Goal: Use online tool/utility: Utilize a website feature to perform a specific function

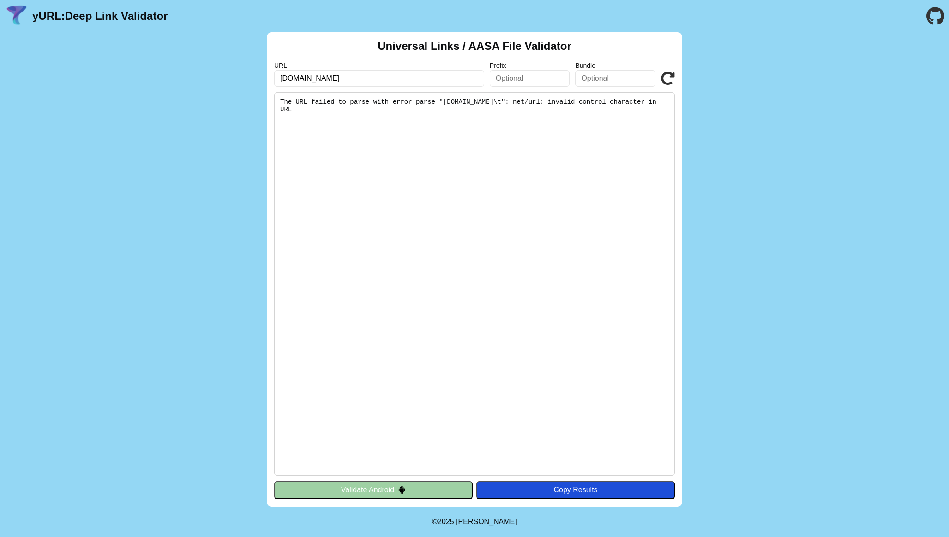
click at [431, 77] on input "api.mobicall.vn" at bounding box center [379, 78] width 210 height 17
type input "api.mobicall.vn"
click button "Validate" at bounding box center [0, 0] width 0 height 0
click at [425, 79] on input "api.mobicall.vn" at bounding box center [379, 78] width 210 height 17
click at [439, 80] on input "api.mobicall.vn" at bounding box center [379, 78] width 210 height 17
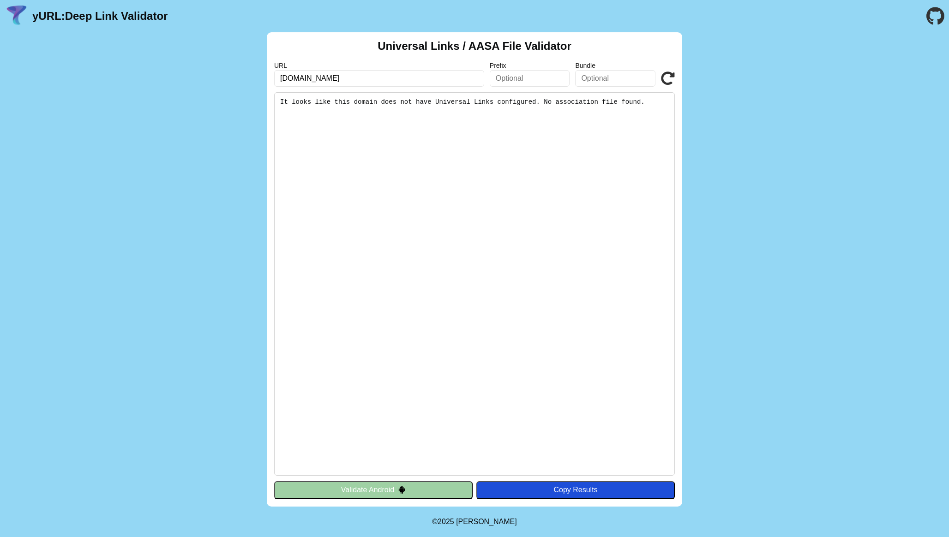
click at [439, 80] on input "[DOMAIN_NAME]" at bounding box center [379, 78] width 210 height 17
click at [291, 79] on input "[URL][DOMAIN_NAME]" at bounding box center [379, 78] width 210 height 17
type input "[URL][DOMAIN_NAME]"
click button "Validate" at bounding box center [0, 0] width 0 height 0
